Goal: Task Accomplishment & Management: Use online tool/utility

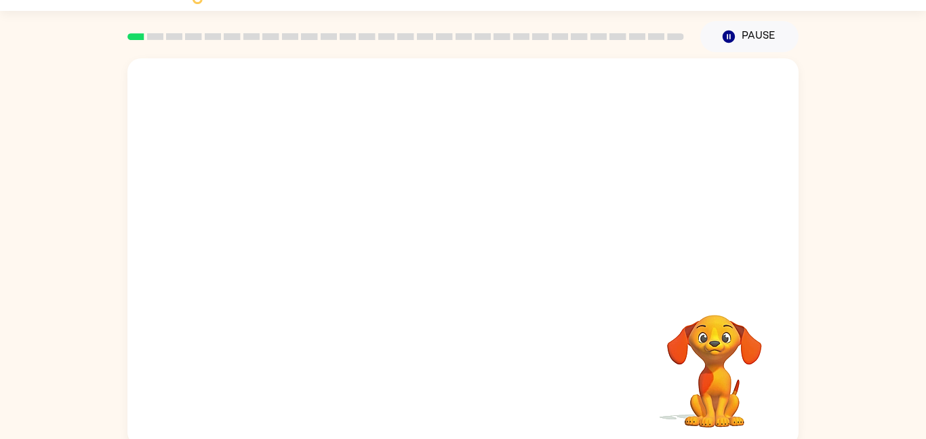
scroll to position [38, 0]
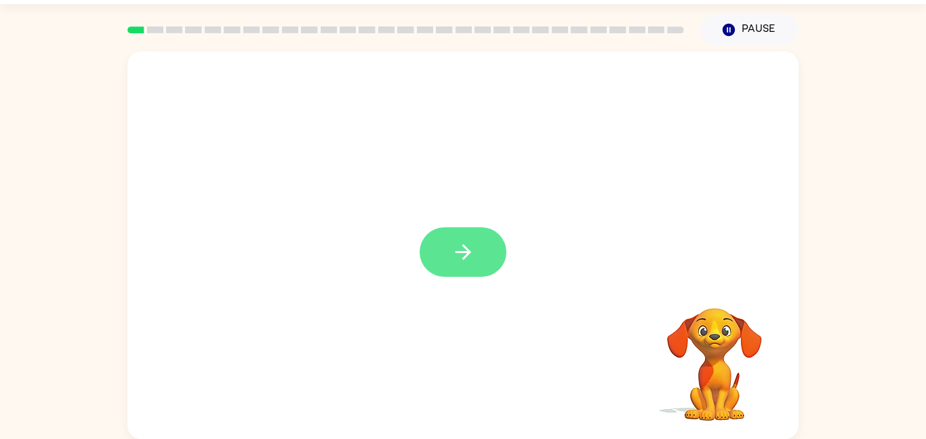
click at [468, 266] on button "button" at bounding box center [463, 251] width 87 height 49
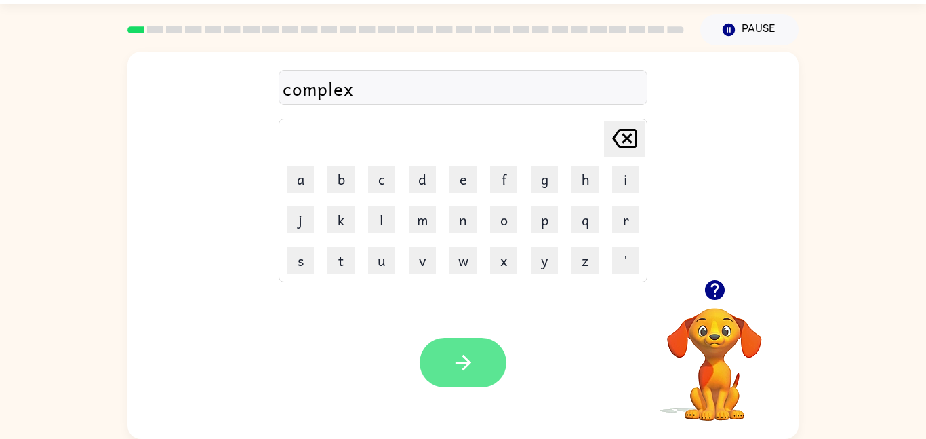
click at [476, 353] on button "button" at bounding box center [463, 362] width 87 height 49
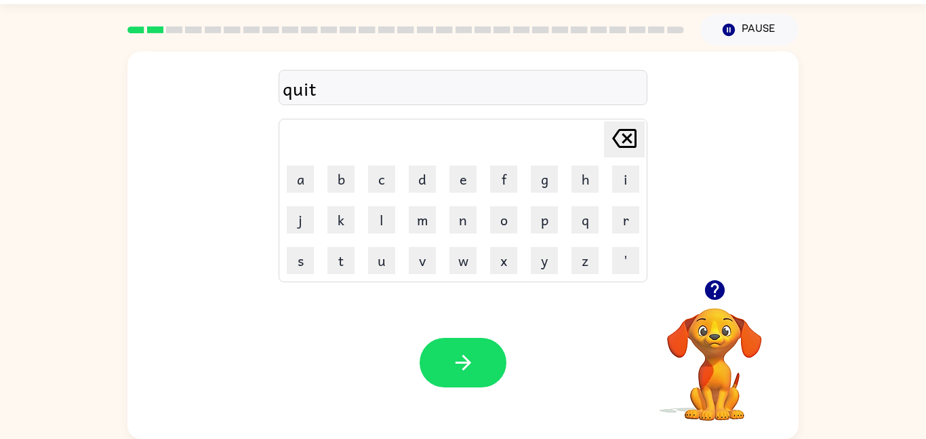
click at [477, 359] on button "button" at bounding box center [463, 362] width 87 height 49
click at [477, 359] on div at bounding box center [463, 362] width 87 height 49
click at [481, 373] on button "button" at bounding box center [463, 362] width 87 height 49
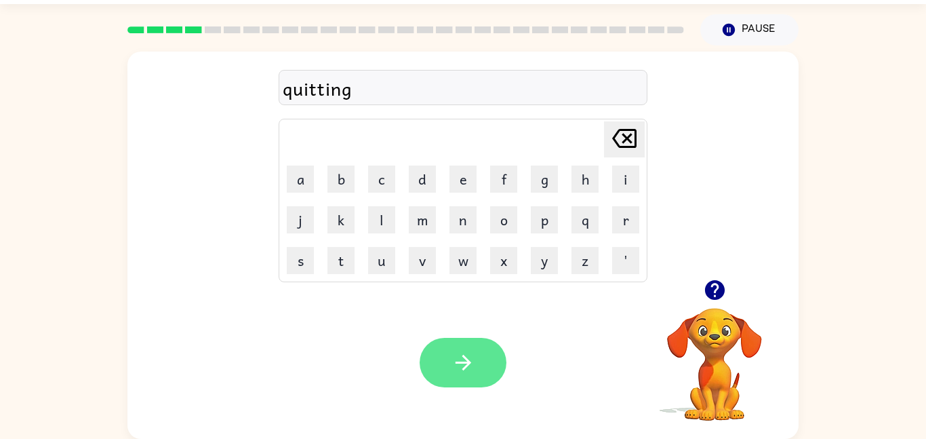
click at [477, 356] on button "button" at bounding box center [463, 362] width 87 height 49
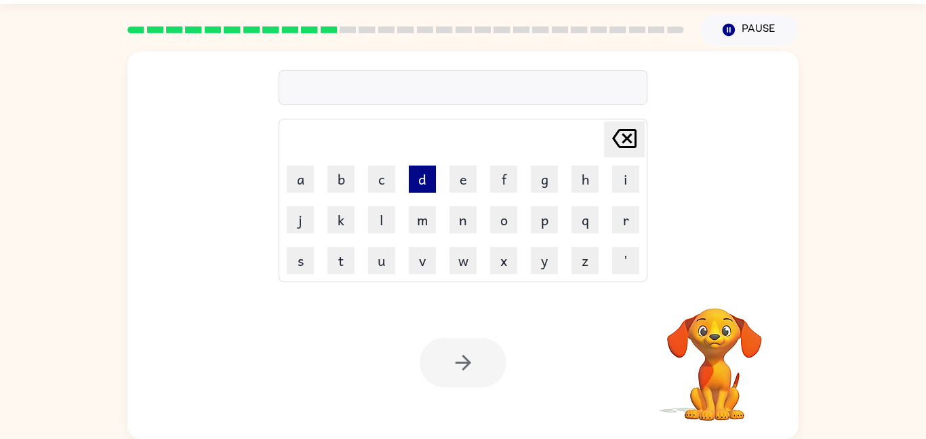
click at [411, 184] on button "d" at bounding box center [422, 178] width 27 height 27
type button "d"
click at [674, 327] on video "Your browser must support playing .mp4 files to use Literably. Please try using…" at bounding box center [715, 355] width 136 height 136
click at [704, 335] on video "Your browser must support playing .mp4 files to use Literably. Please try using…" at bounding box center [715, 355] width 136 height 136
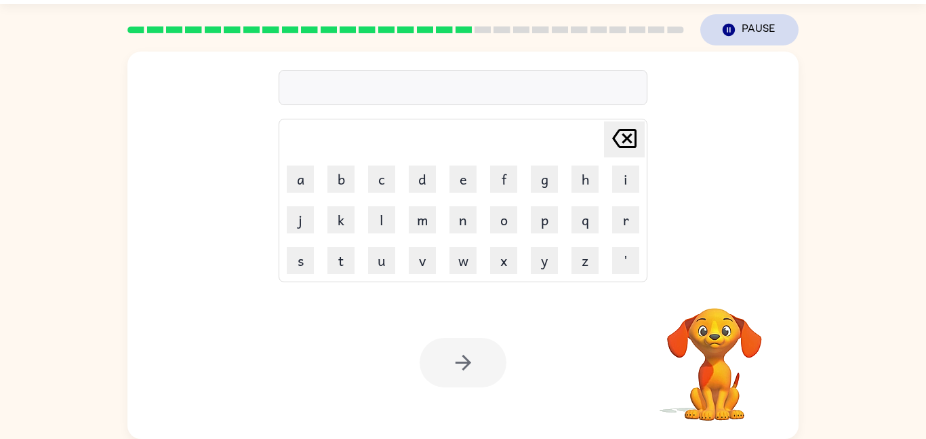
click at [760, 30] on button "Pause Pause" at bounding box center [749, 29] width 98 height 31
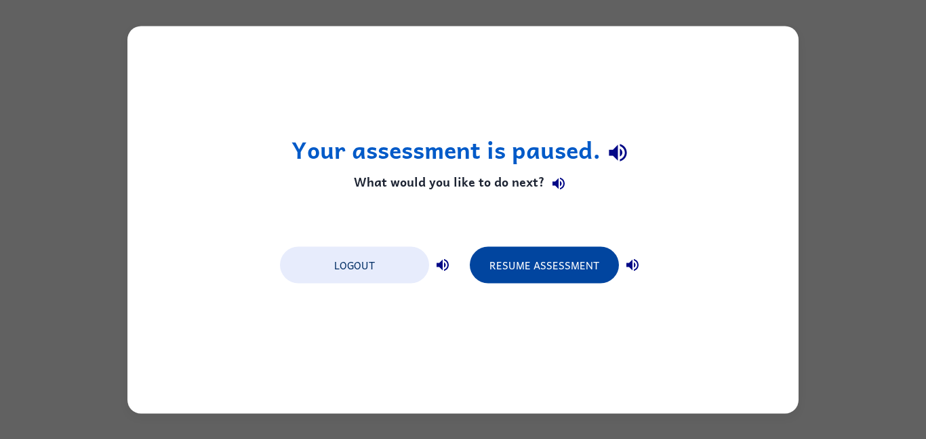
click at [551, 264] on button "Resume Assessment" at bounding box center [544, 264] width 149 height 37
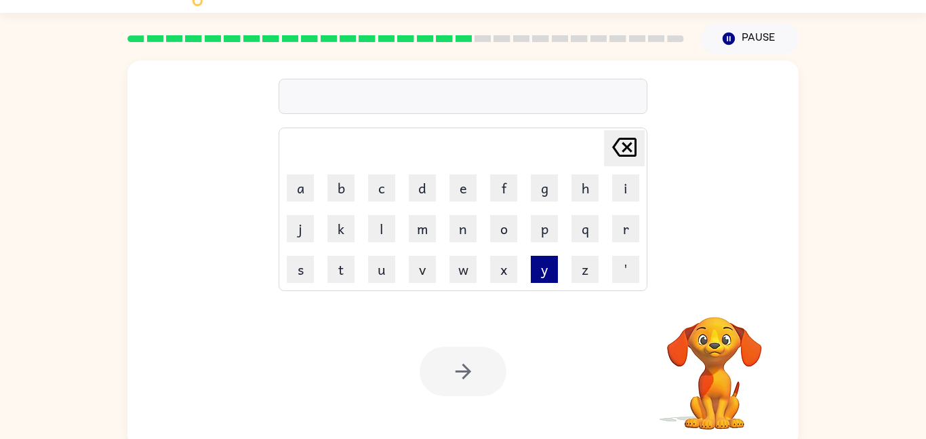
scroll to position [38, 0]
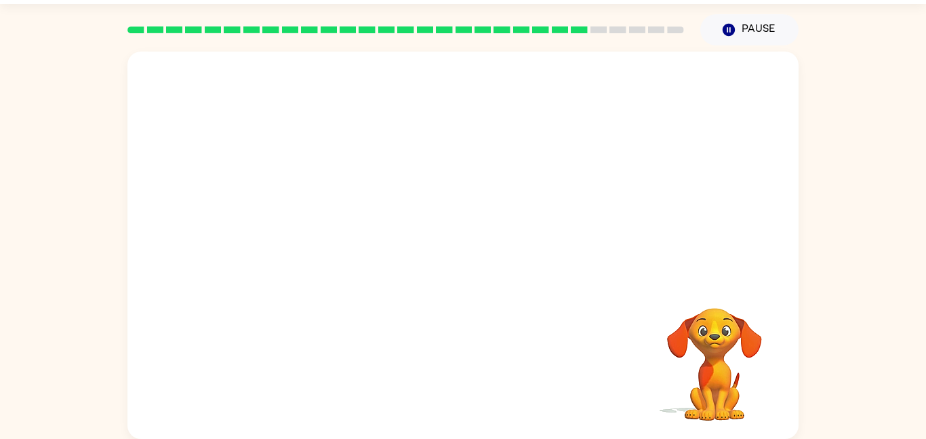
click at [656, 319] on video "Your browser must support playing .mp4 files to use Literably. Please try using…" at bounding box center [715, 355] width 136 height 136
click at [475, 262] on button "button" at bounding box center [463, 251] width 87 height 49
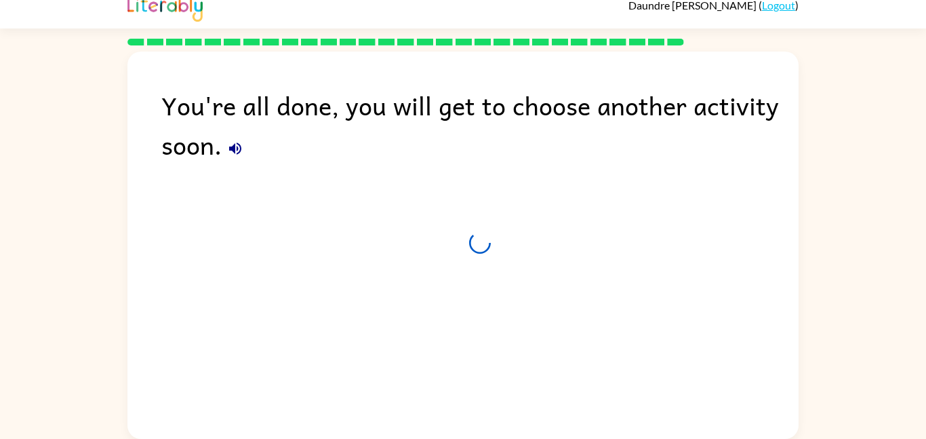
scroll to position [14, 0]
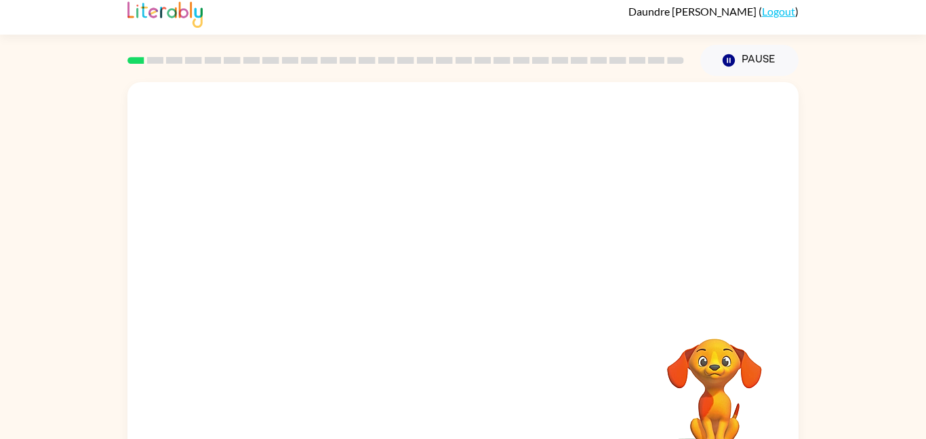
scroll to position [12, 0]
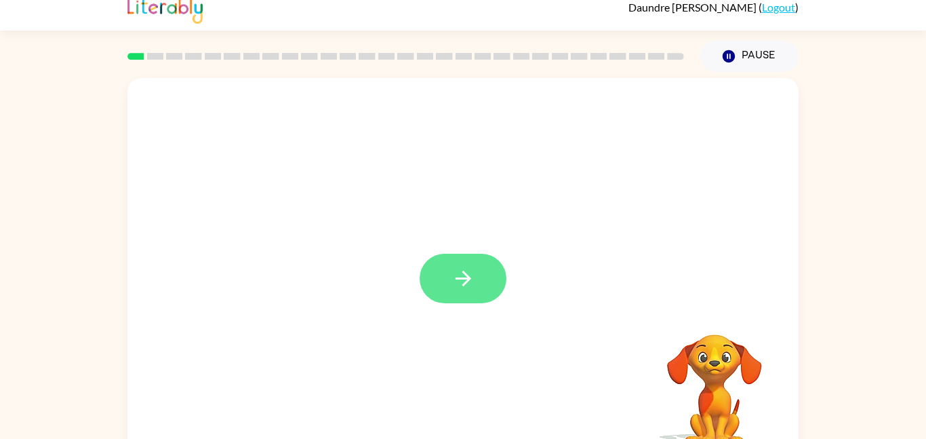
click at [449, 262] on button "button" at bounding box center [463, 278] width 87 height 49
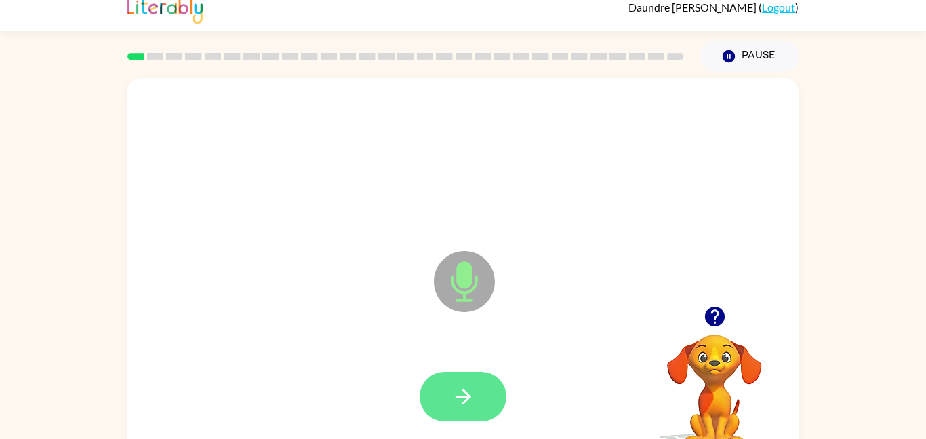
click at [468, 392] on icon "button" at bounding box center [463, 396] width 24 height 24
click at [733, 326] on div at bounding box center [715, 316] width 136 height 35
click at [723, 324] on icon "button" at bounding box center [715, 316] width 24 height 24
click at [471, 391] on icon "button" at bounding box center [463, 396] width 24 height 24
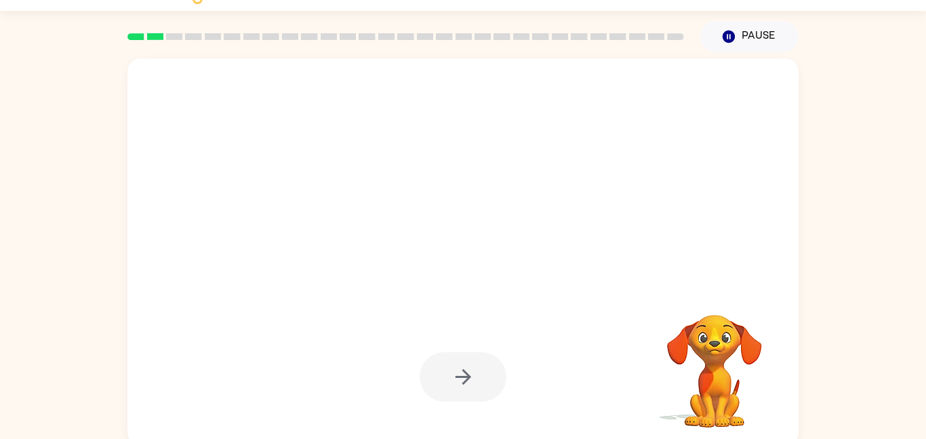
scroll to position [38, 0]
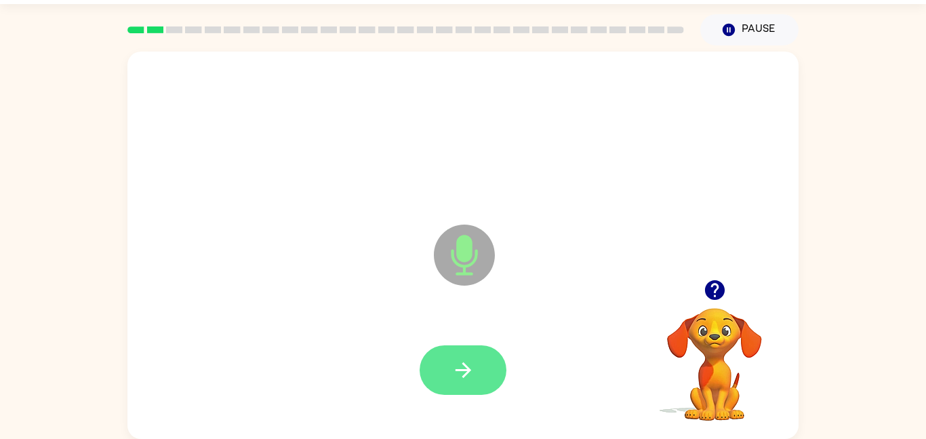
click at [489, 367] on button "button" at bounding box center [463, 369] width 87 height 49
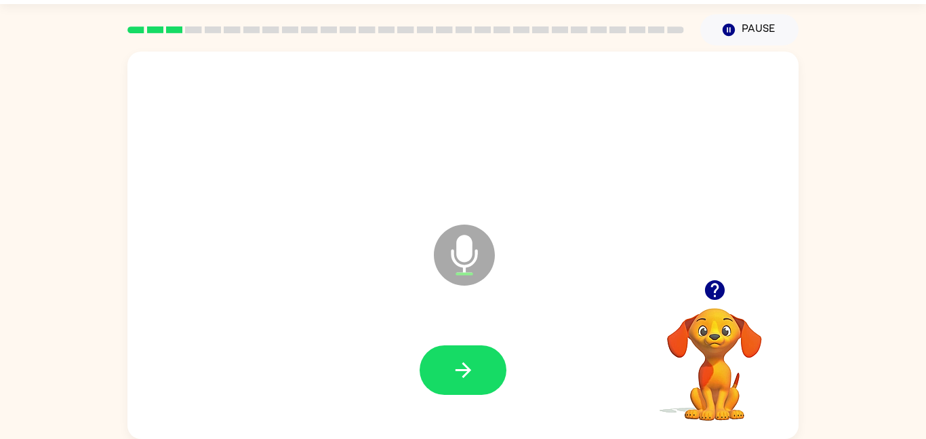
click at [489, 367] on button "button" at bounding box center [463, 369] width 87 height 49
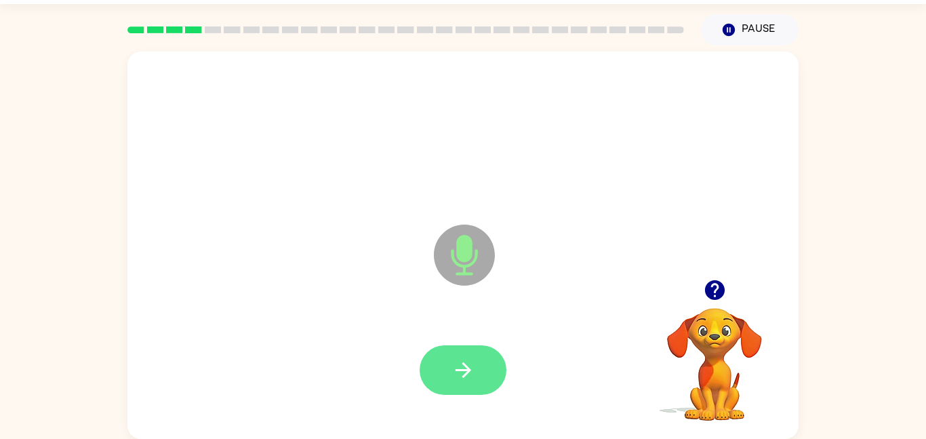
click at [454, 376] on icon "button" at bounding box center [463, 370] width 24 height 24
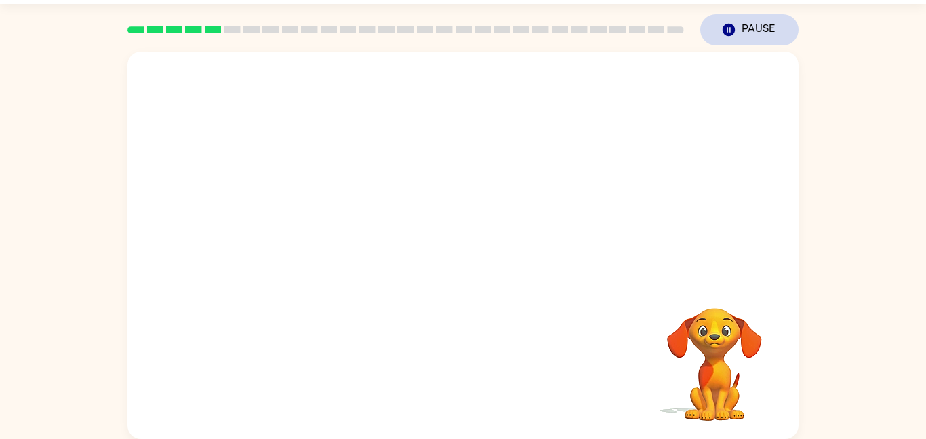
click at [706, 40] on button "Pause Pause" at bounding box center [749, 29] width 98 height 31
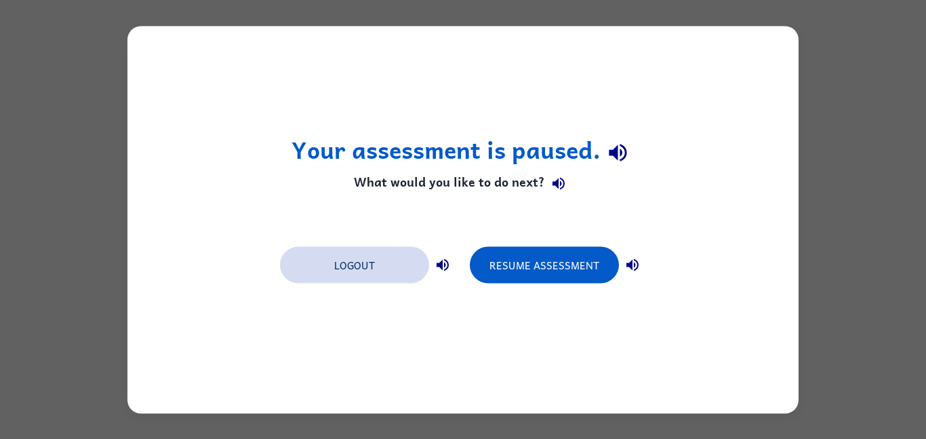
click at [342, 258] on button "Logout" at bounding box center [354, 264] width 149 height 37
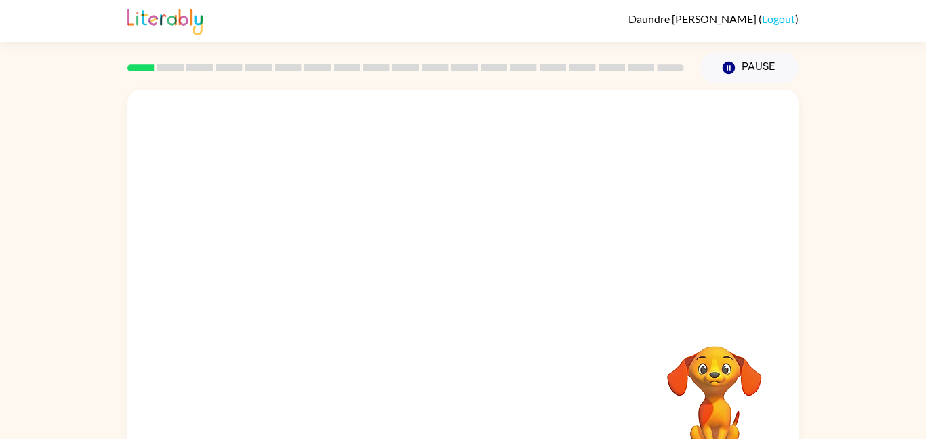
click at [763, 84] on div "Pause Pause" at bounding box center [749, 67] width 115 height 47
click at [741, 66] on button "Pause Pause" at bounding box center [749, 67] width 98 height 31
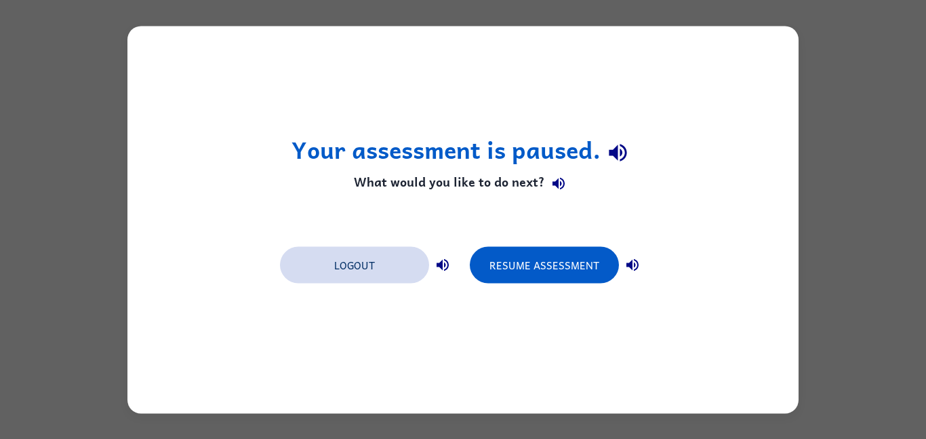
click at [371, 275] on button "Logout" at bounding box center [354, 264] width 149 height 37
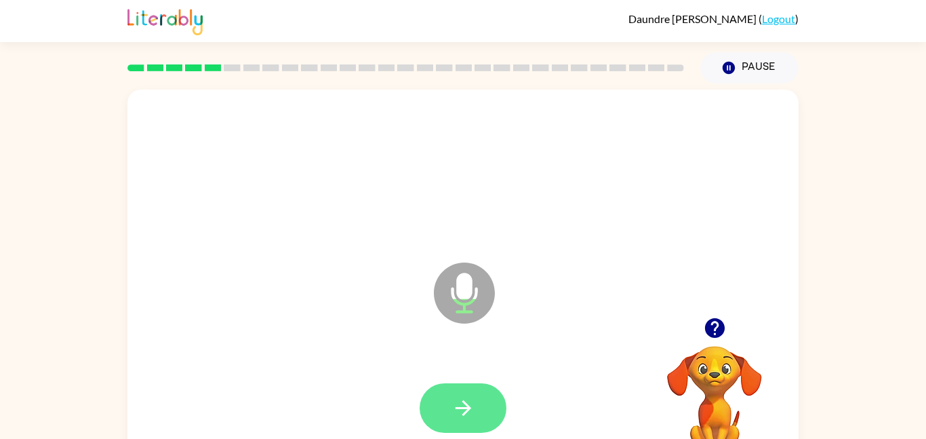
click at [475, 415] on button "button" at bounding box center [463, 407] width 87 height 49
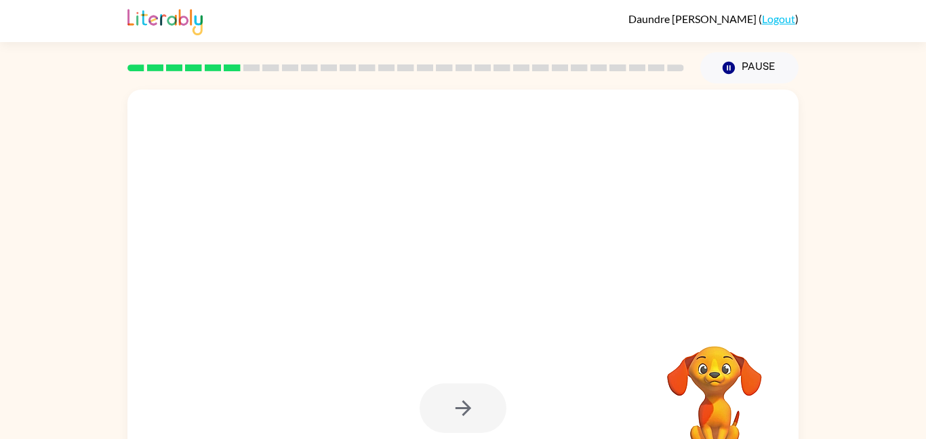
scroll to position [38, 0]
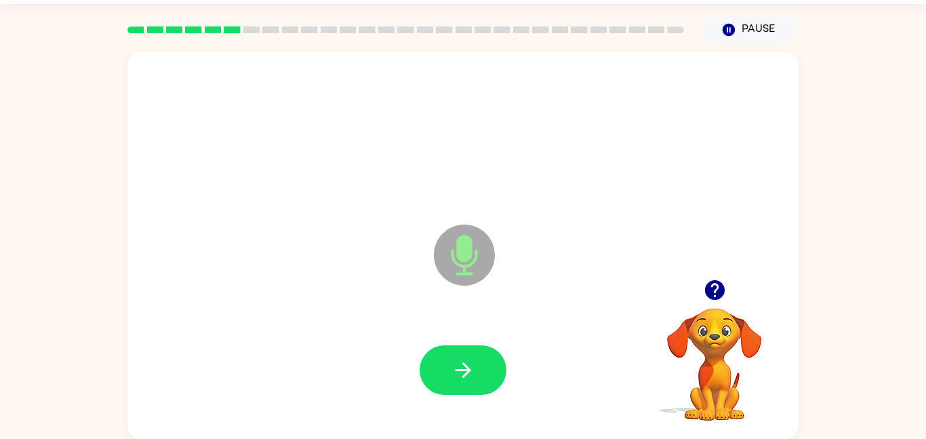
click at [723, 285] on icon "button" at bounding box center [714, 290] width 20 height 20
click at [459, 378] on icon "button" at bounding box center [463, 370] width 24 height 24
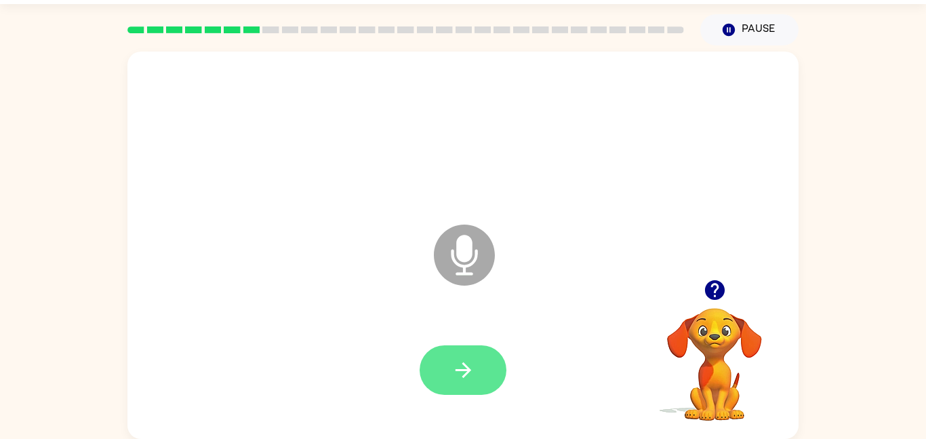
click at [454, 382] on button "button" at bounding box center [463, 369] width 87 height 49
click at [488, 361] on button "button" at bounding box center [463, 369] width 87 height 49
click at [461, 365] on icon "button" at bounding box center [463, 370] width 24 height 24
click at [457, 378] on icon "button" at bounding box center [463, 370] width 24 height 24
click at [460, 358] on icon "button" at bounding box center [463, 370] width 24 height 24
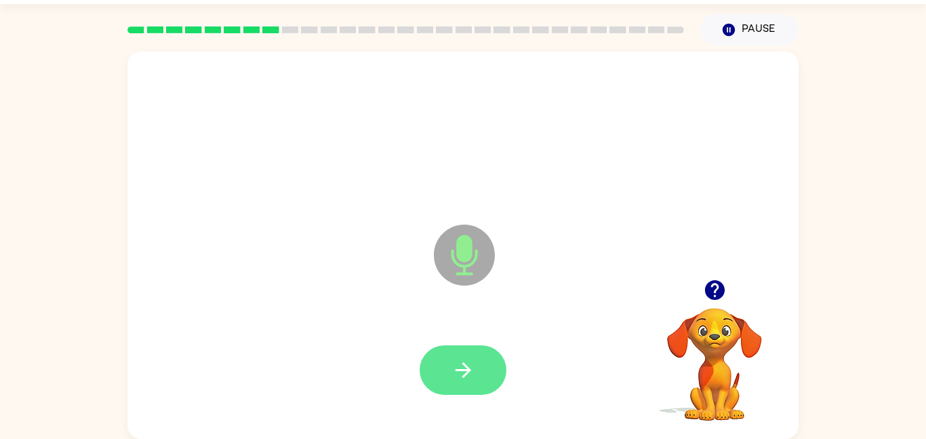
click at [462, 363] on icon "button" at bounding box center [463, 370] width 16 height 16
click at [464, 366] on icon "button" at bounding box center [463, 370] width 16 height 16
click at [450, 387] on button "button" at bounding box center [463, 369] width 87 height 49
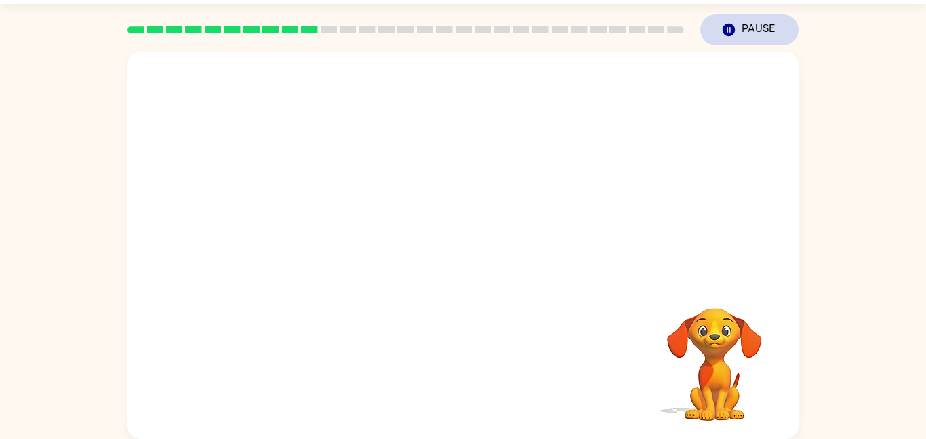
click at [740, 26] on button "Pause Pause" at bounding box center [749, 29] width 98 height 31
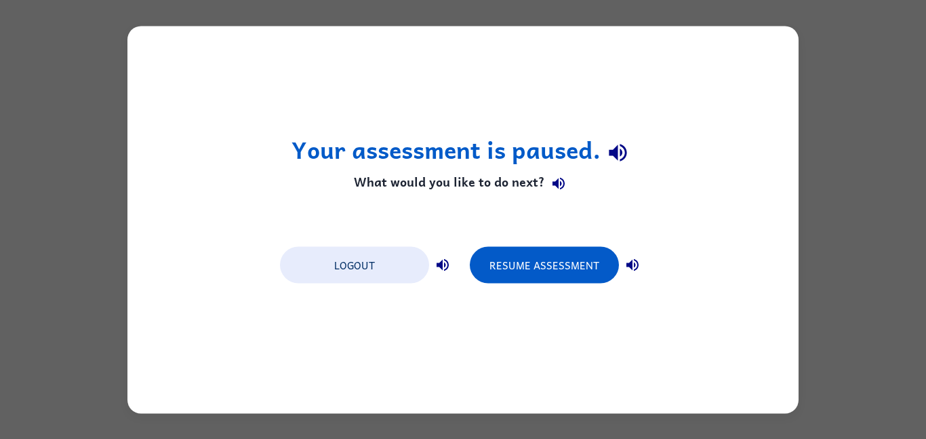
scroll to position [0, 0]
click at [556, 265] on button "Resume Assessment" at bounding box center [544, 264] width 149 height 37
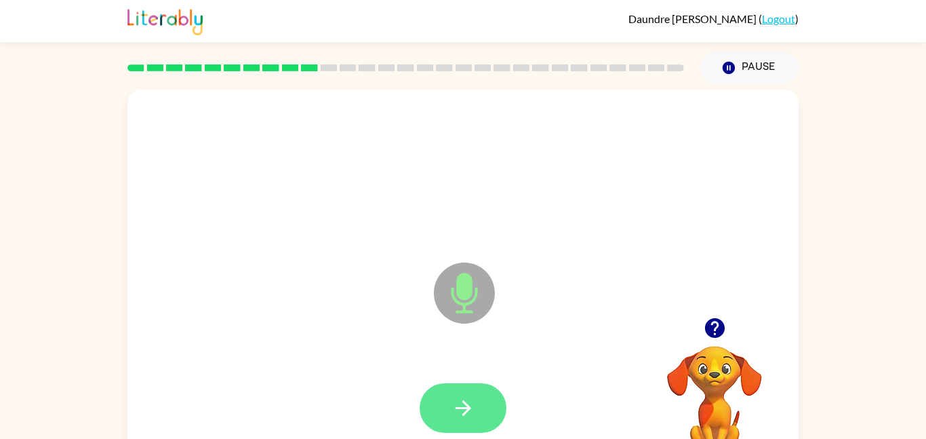
click at [471, 407] on icon "button" at bounding box center [463, 408] width 24 height 24
click at [492, 384] on button "button" at bounding box center [463, 407] width 87 height 49
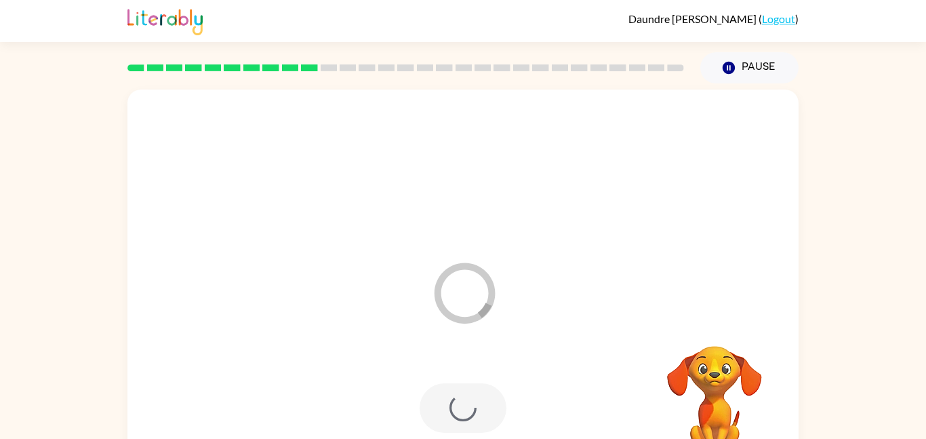
scroll to position [38, 0]
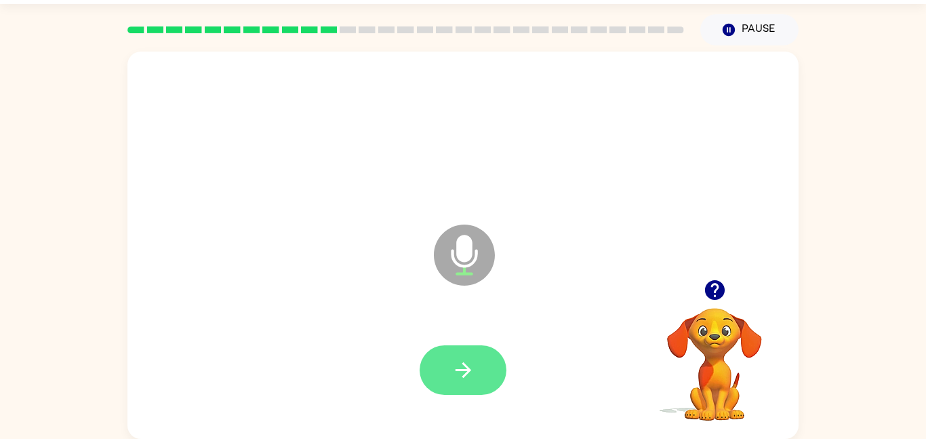
click at [445, 361] on button "button" at bounding box center [463, 369] width 87 height 49
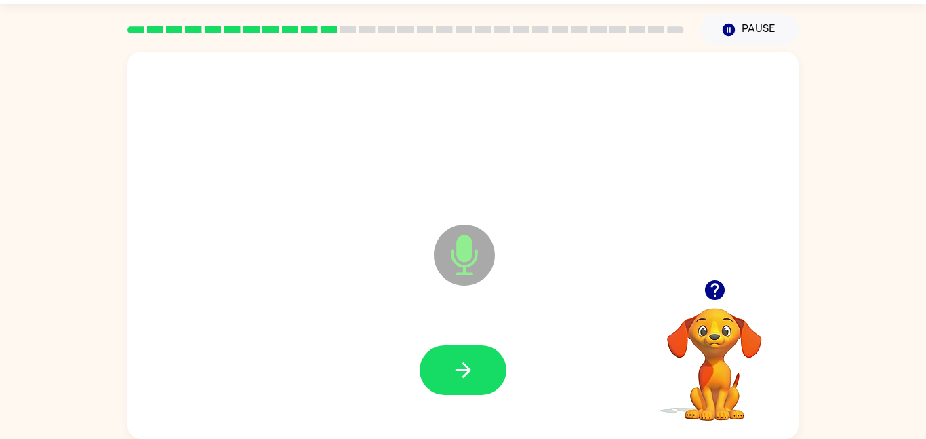
click at [445, 361] on button "button" at bounding box center [463, 369] width 87 height 49
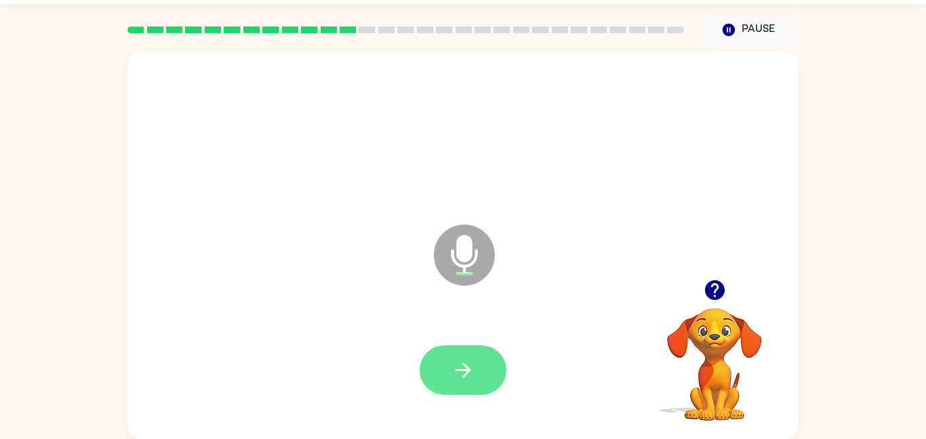
click at [466, 379] on icon "button" at bounding box center [463, 370] width 24 height 24
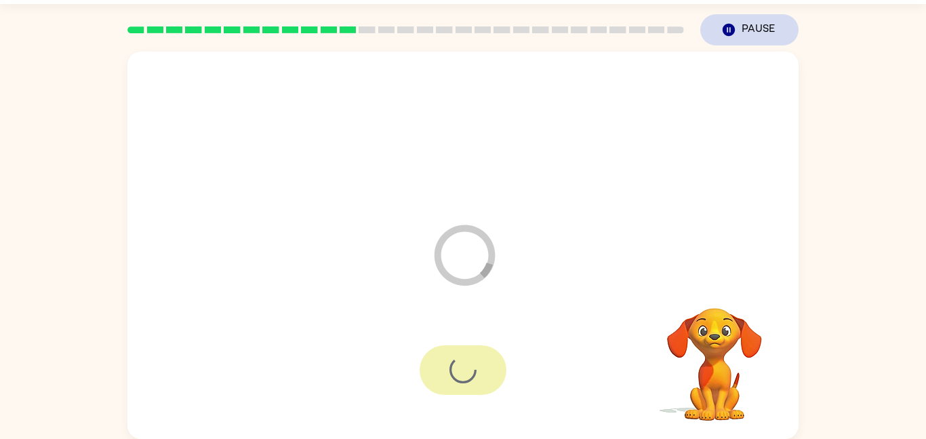
click at [780, 28] on button "Pause Pause" at bounding box center [749, 29] width 98 height 31
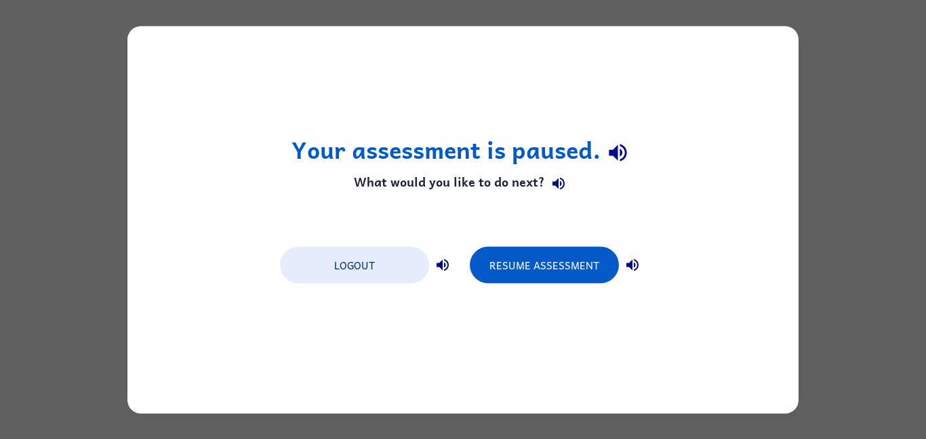
scroll to position [0, 0]
click at [541, 262] on button "Resume Assessment" at bounding box center [544, 264] width 149 height 37
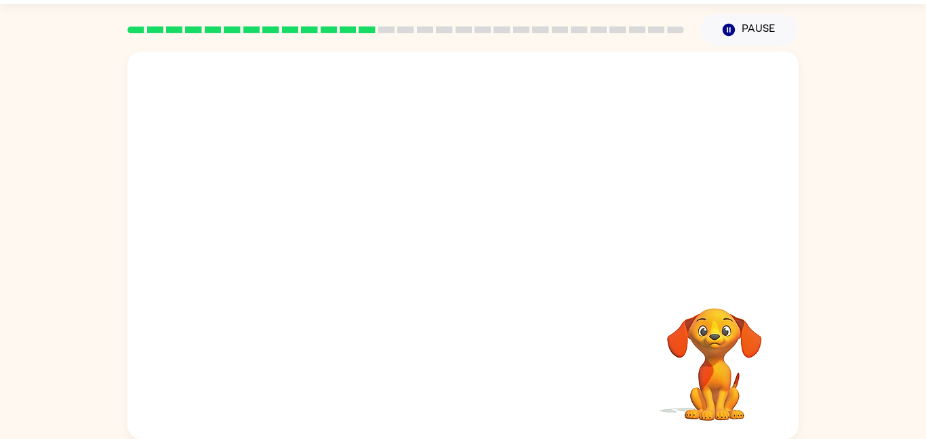
scroll to position [36, 0]
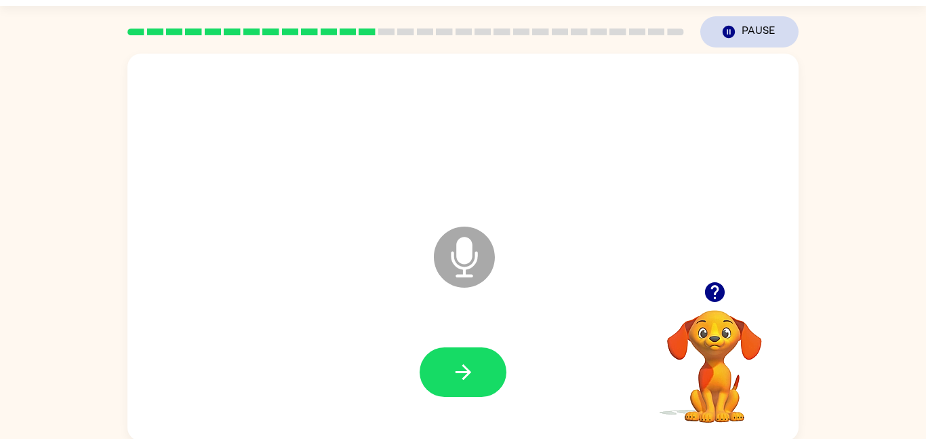
click at [761, 41] on button "Pause Pause" at bounding box center [749, 31] width 98 height 31
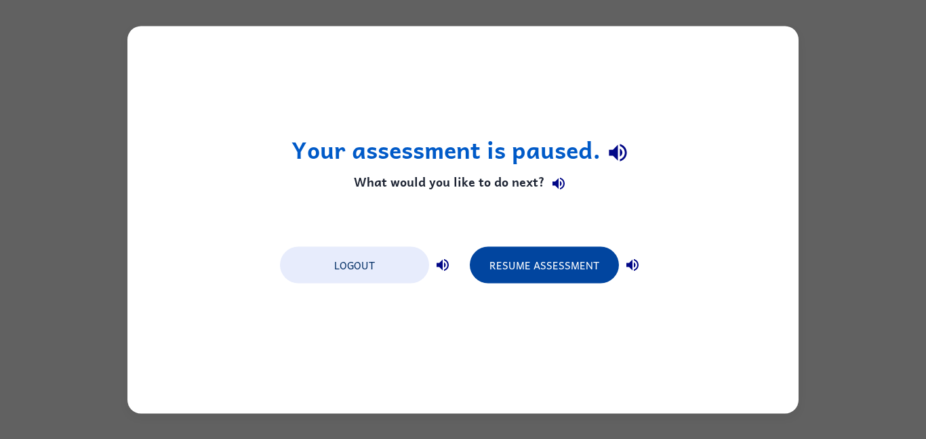
click at [598, 271] on button "Resume Assessment" at bounding box center [544, 264] width 149 height 37
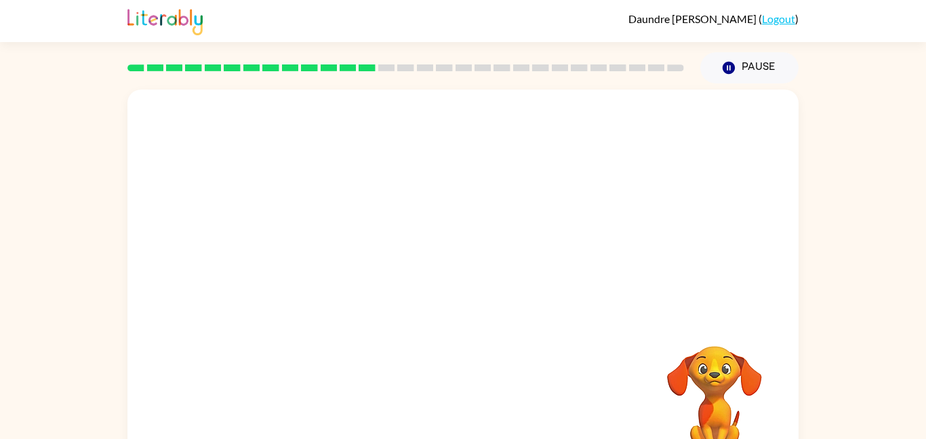
scroll to position [38, 0]
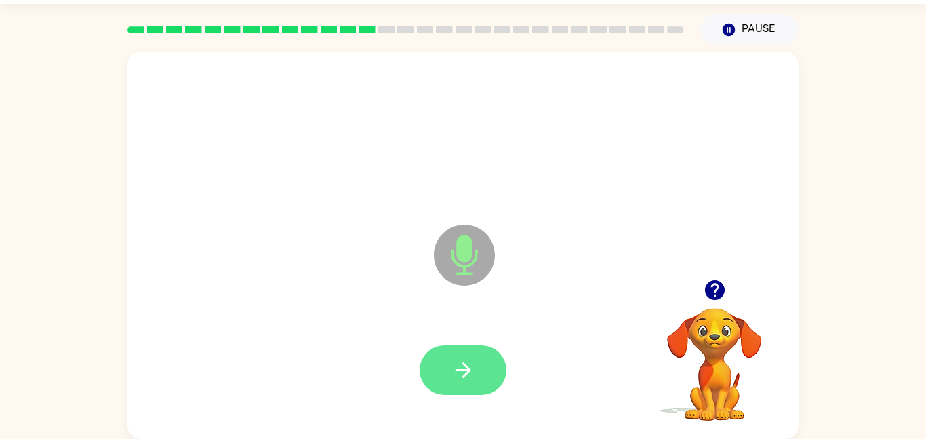
click at [479, 361] on button "button" at bounding box center [463, 369] width 87 height 49
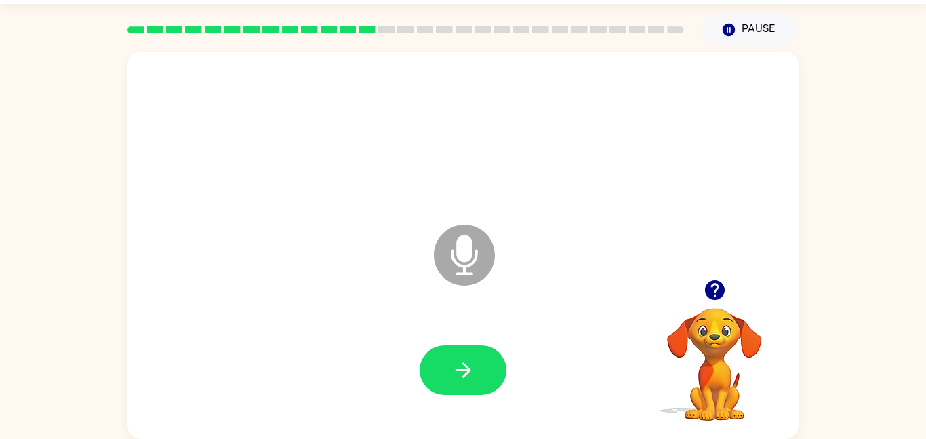
click at [479, 361] on button "button" at bounding box center [463, 369] width 87 height 49
click at [467, 371] on icon "button" at bounding box center [463, 370] width 16 height 16
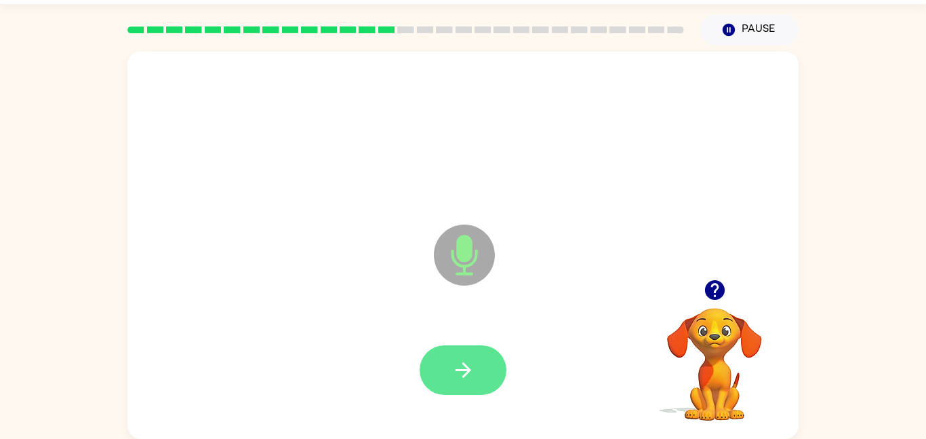
click at [485, 363] on button "button" at bounding box center [463, 369] width 87 height 49
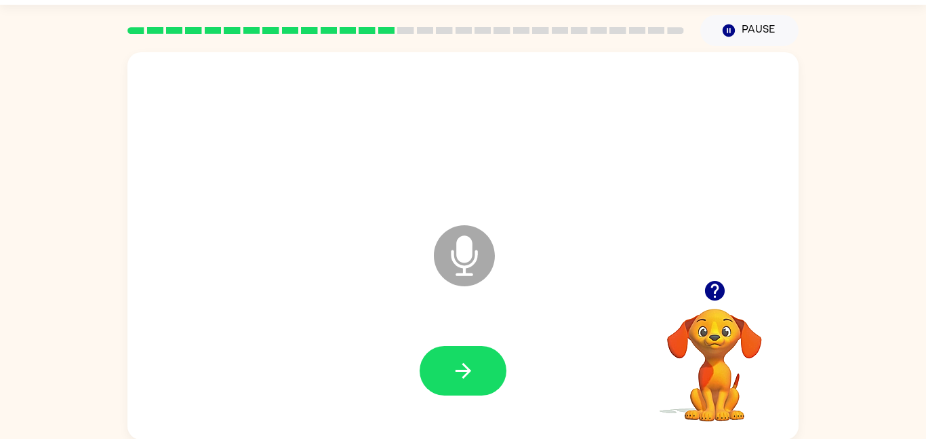
scroll to position [37, 0]
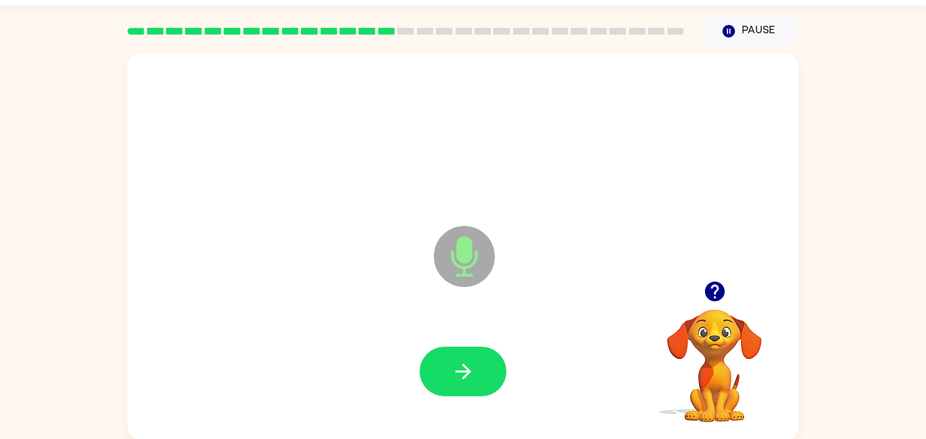
click at [472, 349] on button "button" at bounding box center [463, 370] width 87 height 49
click at [476, 370] on button "button" at bounding box center [463, 370] width 87 height 49
click at [482, 361] on button "button" at bounding box center [463, 370] width 87 height 49
click at [741, 315] on video "Your browser must support playing .mp4 files to use Literably. Please try using…" at bounding box center [715, 356] width 136 height 136
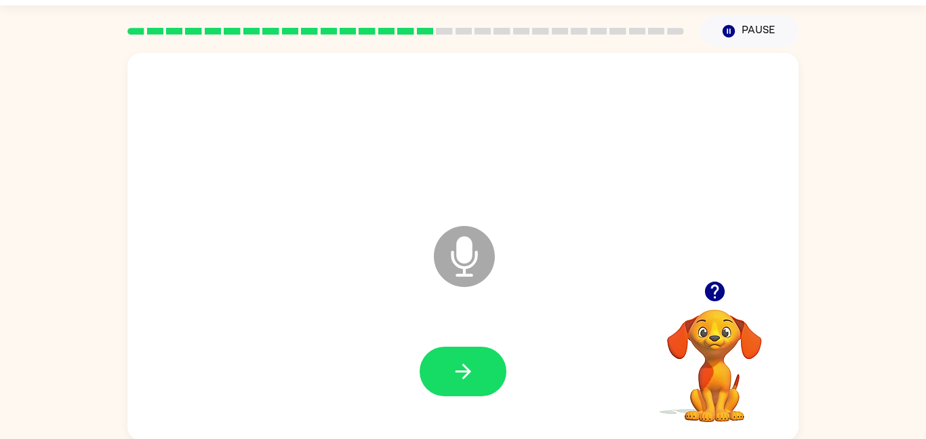
click at [703, 289] on icon "button" at bounding box center [715, 291] width 24 height 24
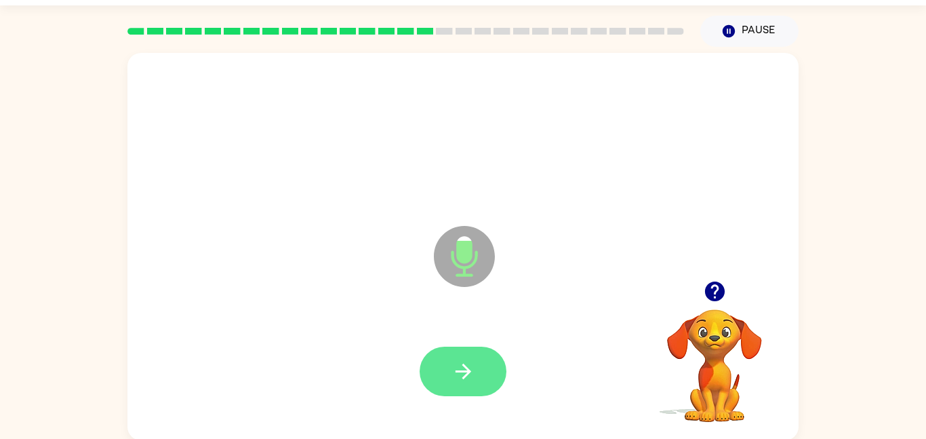
click at [469, 360] on icon "button" at bounding box center [463, 371] width 24 height 24
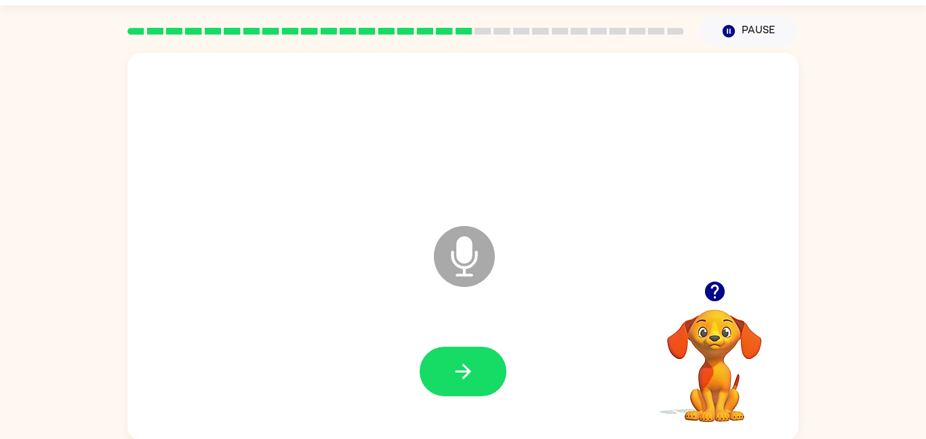
click at [469, 360] on icon "button" at bounding box center [463, 371] width 24 height 24
click at [494, 243] on icon "Microphone The Microphone is here when it is your turn to talk" at bounding box center [531, 273] width 203 height 102
click at [585, 237] on icon "Microphone The Microphone is here when it is your turn to talk" at bounding box center [531, 273] width 203 height 102
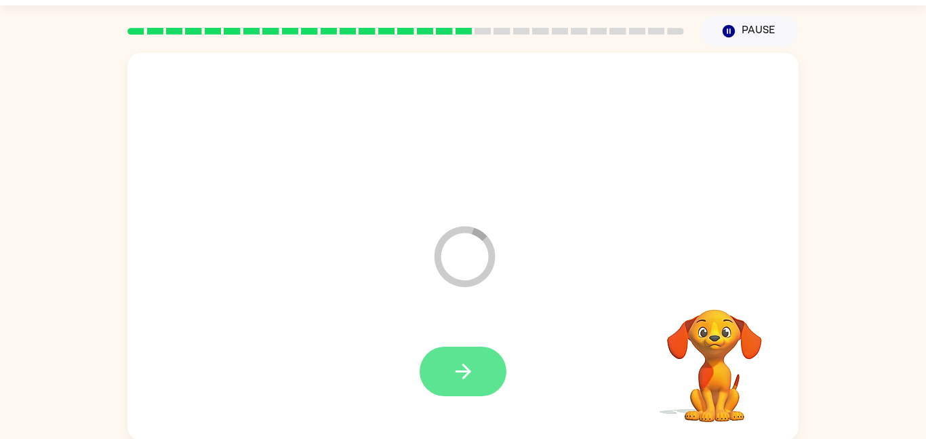
click at [472, 390] on button "button" at bounding box center [463, 370] width 87 height 49
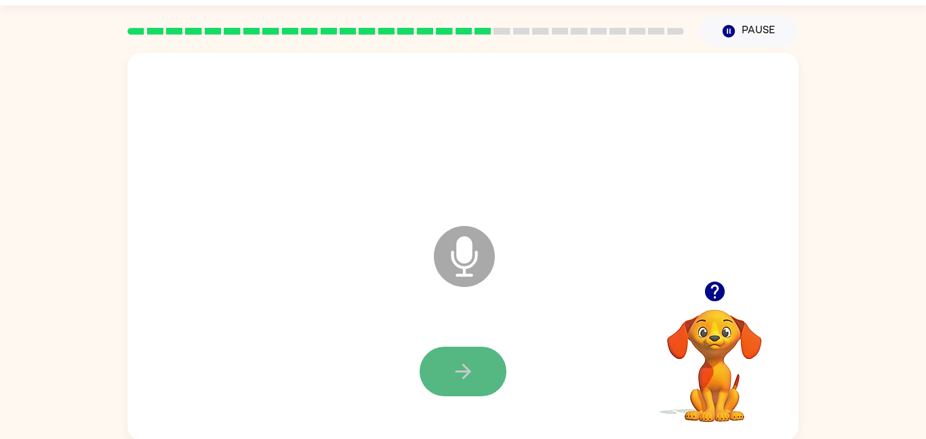
click at [497, 369] on button "button" at bounding box center [463, 370] width 87 height 49
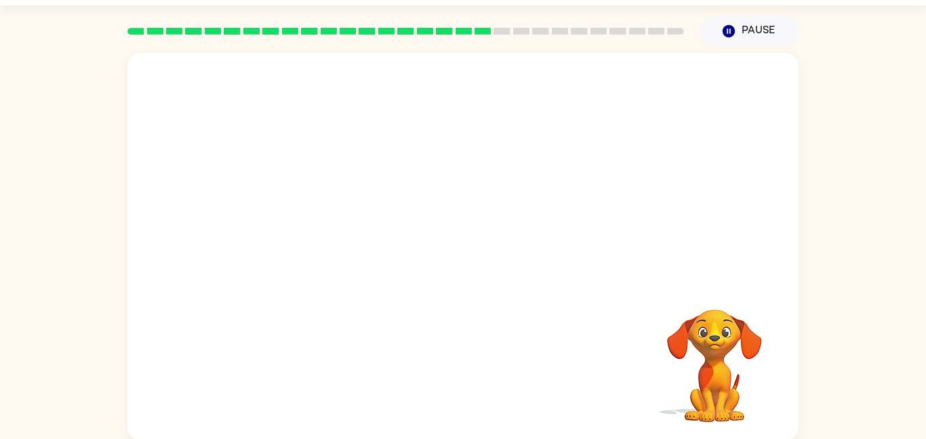
scroll to position [38, 0]
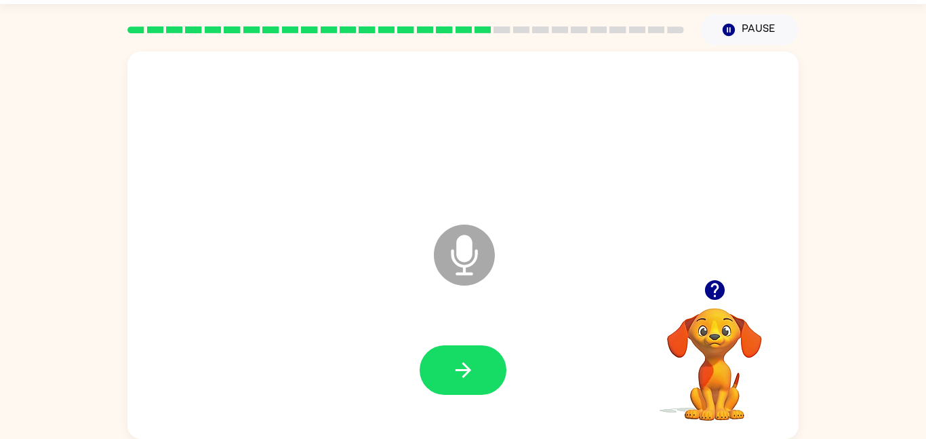
click at [457, 285] on icon "Microphone The Microphone is here when it is your turn to talk" at bounding box center [531, 272] width 203 height 102
click at [464, 247] on icon "Microphone The Microphone is here when it is your turn to talk" at bounding box center [531, 272] width 203 height 102
click at [487, 368] on button "button" at bounding box center [463, 369] width 87 height 49
click at [470, 380] on icon "button" at bounding box center [463, 370] width 24 height 24
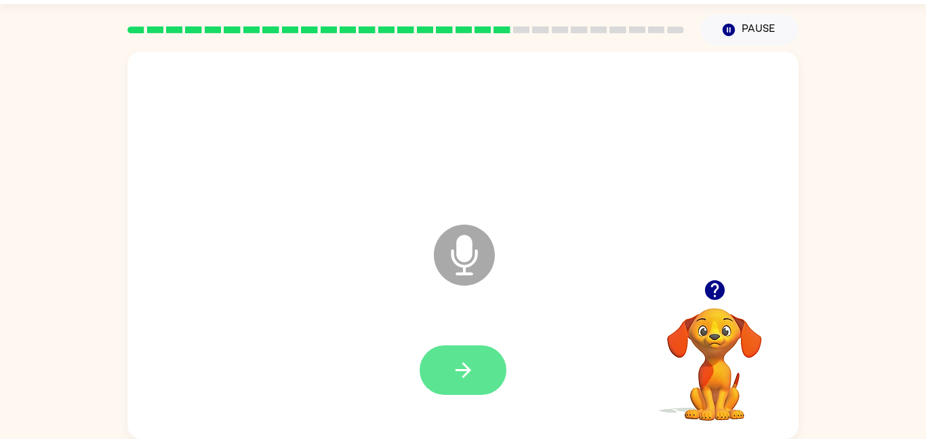
click at [472, 355] on button "button" at bounding box center [463, 369] width 87 height 49
click at [464, 371] on icon "button" at bounding box center [463, 370] width 24 height 24
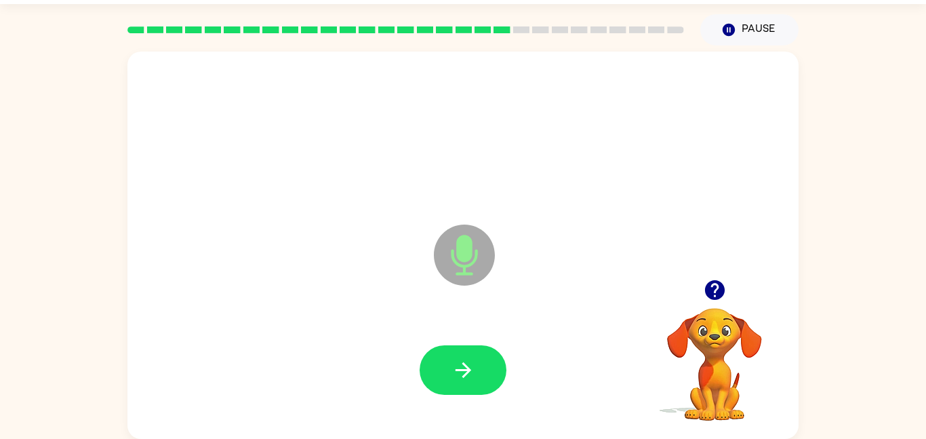
click at [703, 289] on icon "button" at bounding box center [715, 290] width 24 height 24
click at [708, 290] on icon "button" at bounding box center [714, 290] width 20 height 20
click at [437, 378] on button "button" at bounding box center [463, 369] width 87 height 49
click at [721, 287] on icon "button" at bounding box center [714, 290] width 20 height 20
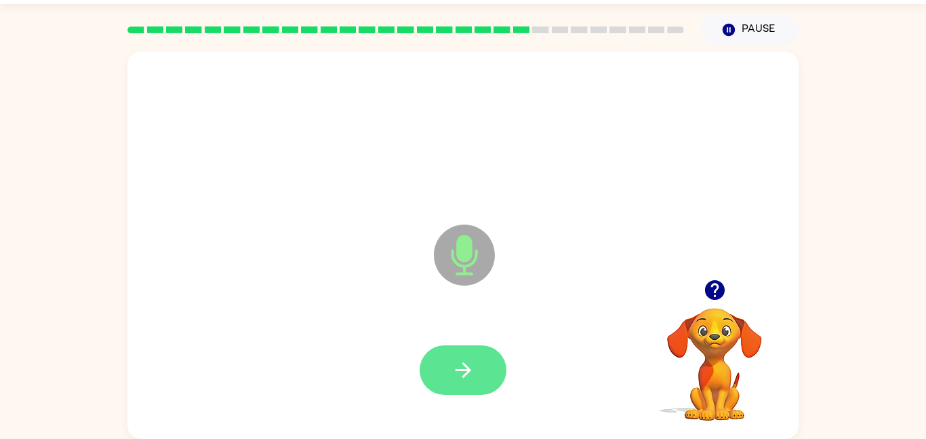
click at [471, 369] on icon "button" at bounding box center [463, 370] width 24 height 24
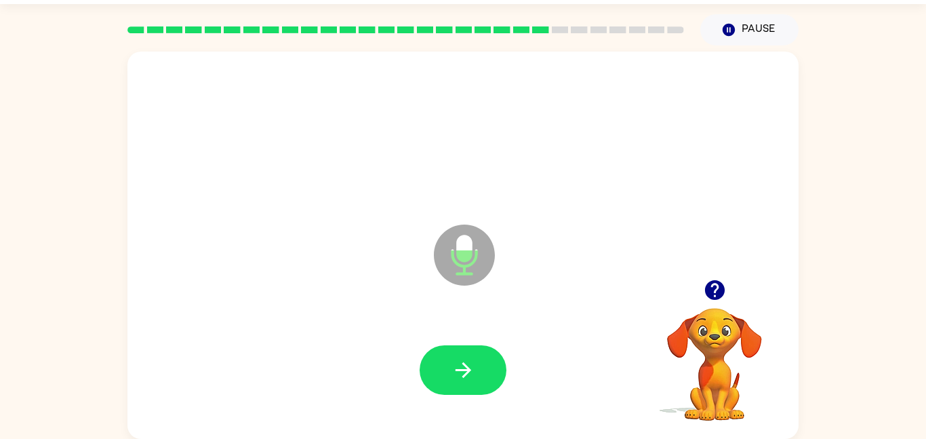
click at [471, 369] on icon "button" at bounding box center [463, 370] width 24 height 24
click at [717, 290] on icon "button" at bounding box center [714, 290] width 20 height 20
click at [711, 290] on icon "button" at bounding box center [714, 290] width 20 height 20
click at [473, 377] on icon "button" at bounding box center [463, 370] width 24 height 24
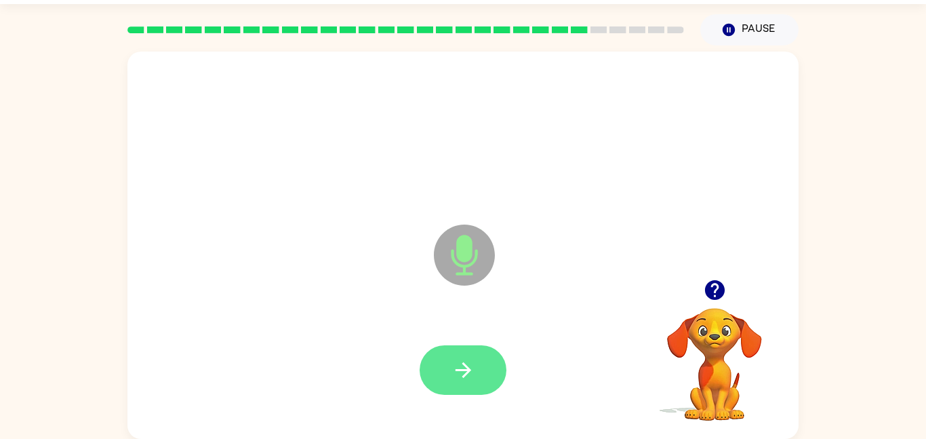
click at [464, 366] on icon "button" at bounding box center [463, 370] width 24 height 24
click at [449, 359] on button "button" at bounding box center [463, 369] width 87 height 49
click at [712, 298] on icon "button" at bounding box center [714, 290] width 20 height 20
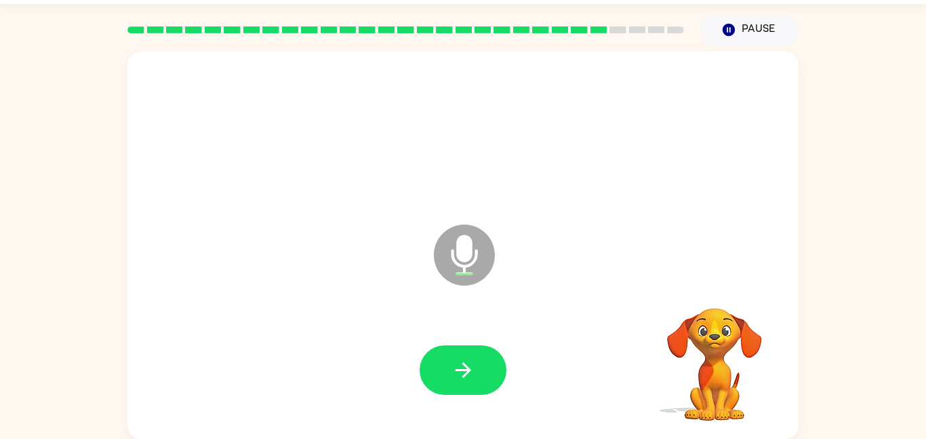
click at [706, 293] on video "Your browser must support playing .mp4 files to use Literably. Please try using…" at bounding box center [715, 355] width 136 height 136
click at [706, 293] on icon "button" at bounding box center [714, 290] width 20 height 20
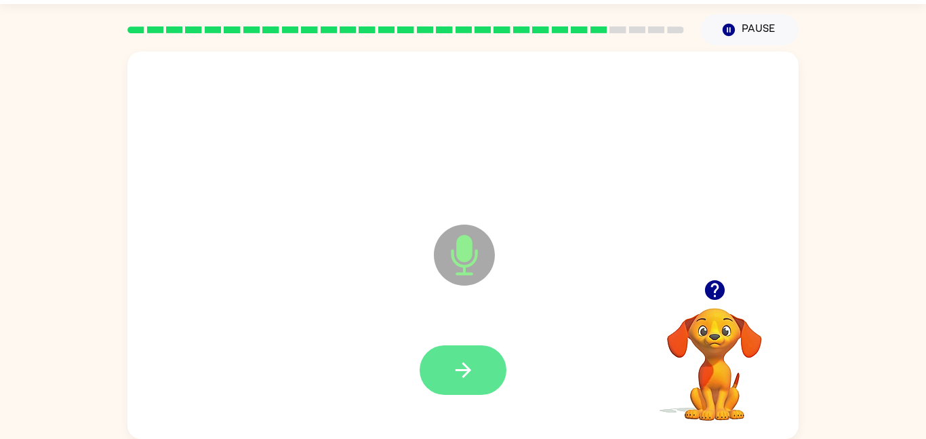
click at [493, 358] on button "button" at bounding box center [463, 369] width 87 height 49
click at [477, 374] on button "button" at bounding box center [463, 369] width 87 height 49
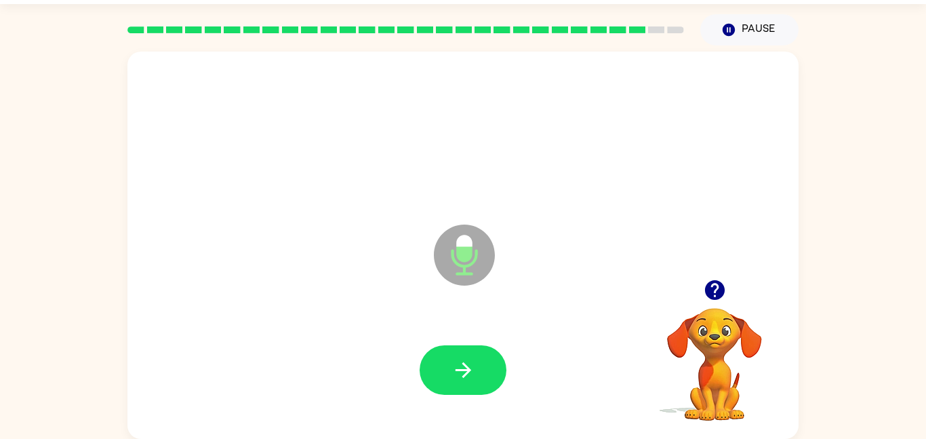
click at [699, 288] on button "button" at bounding box center [715, 290] width 35 height 35
click at [432, 382] on button "button" at bounding box center [463, 369] width 87 height 49
click at [460, 369] on icon "button" at bounding box center [463, 370] width 16 height 16
click at [690, 301] on div at bounding box center [715, 290] width 136 height 35
click at [703, 294] on icon "button" at bounding box center [715, 290] width 24 height 24
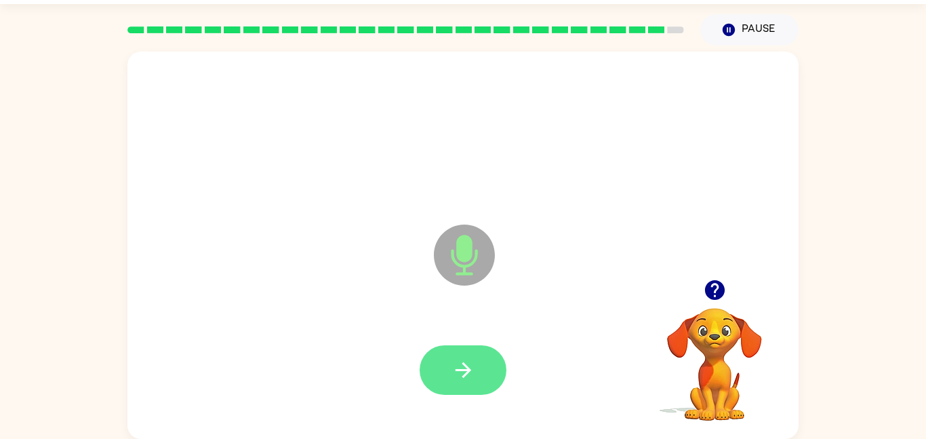
click at [461, 365] on icon "button" at bounding box center [463, 370] width 24 height 24
click at [482, 362] on button "button" at bounding box center [463, 369] width 87 height 49
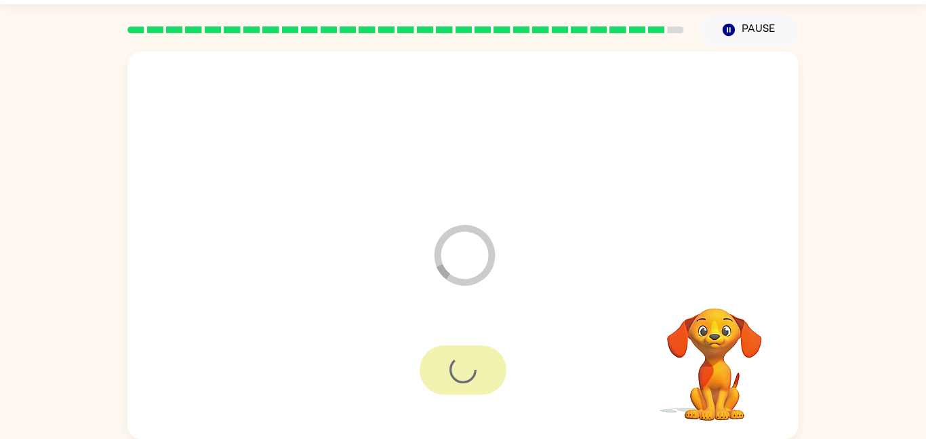
scroll to position [14, 0]
